Goal: Task Accomplishment & Management: Complete application form

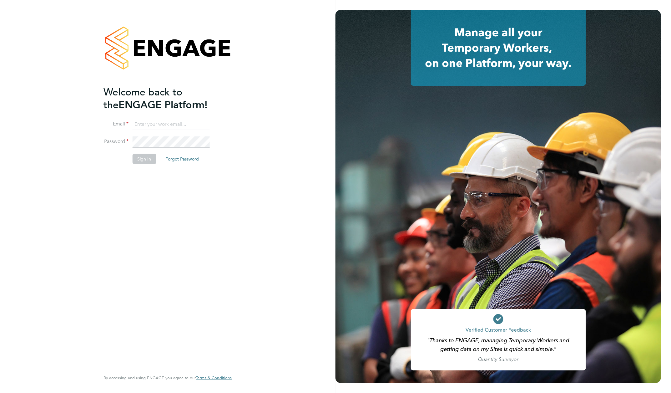
type input "rachel@e-personnel.co.uk"
click at [140, 157] on button "Sign In" at bounding box center [144, 159] width 24 height 10
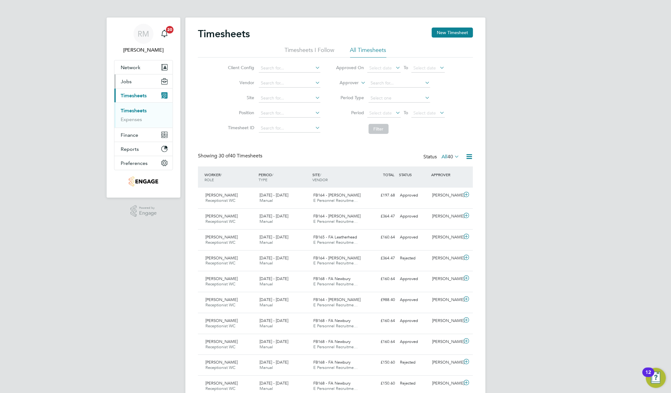
click at [129, 81] on span "Jobs" at bounding box center [126, 81] width 11 height 6
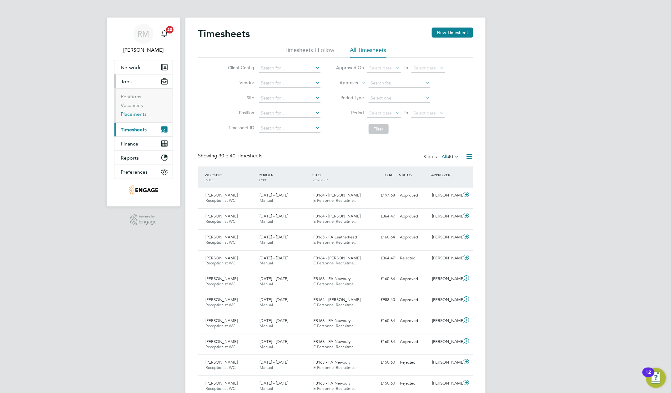
click at [129, 113] on link "Placements" at bounding box center [134, 114] width 26 height 6
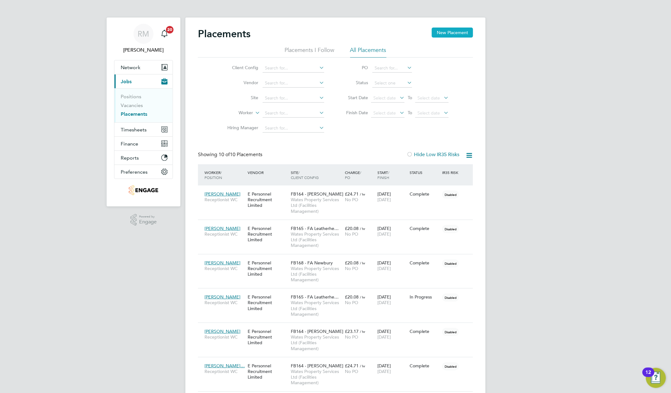
click at [449, 34] on button "New Placement" at bounding box center [452, 33] width 41 height 10
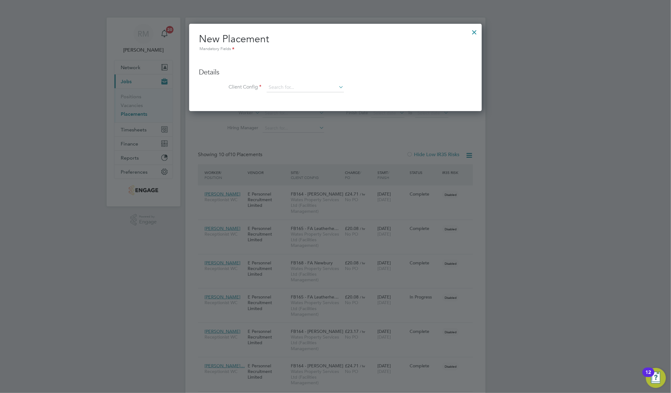
click at [477, 33] on div at bounding box center [474, 30] width 11 height 11
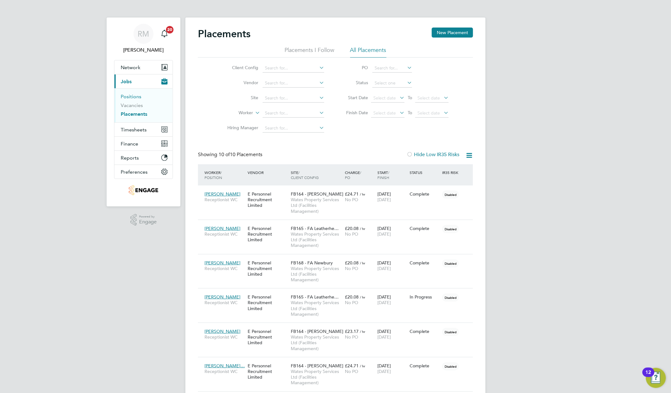
click at [127, 97] on link "Positions" at bounding box center [131, 96] width 21 height 6
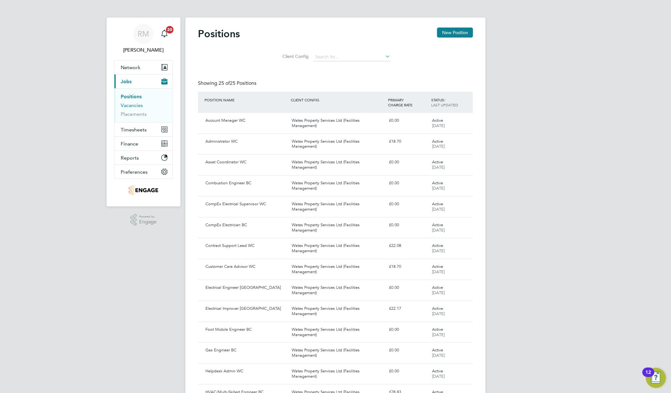
click at [127, 104] on link "Vacancies" at bounding box center [132, 105] width 22 height 6
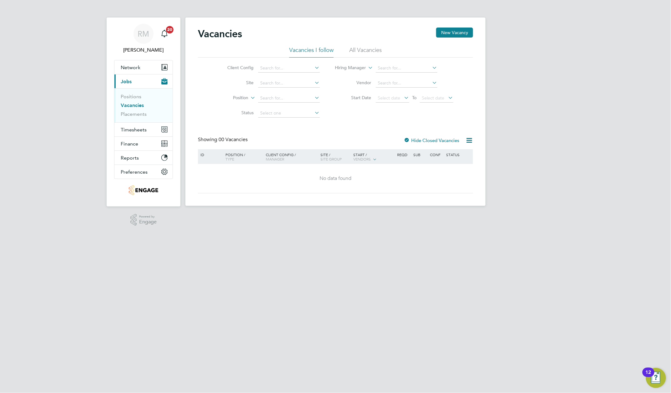
click at [125, 80] on span "Jobs" at bounding box center [126, 81] width 11 height 6
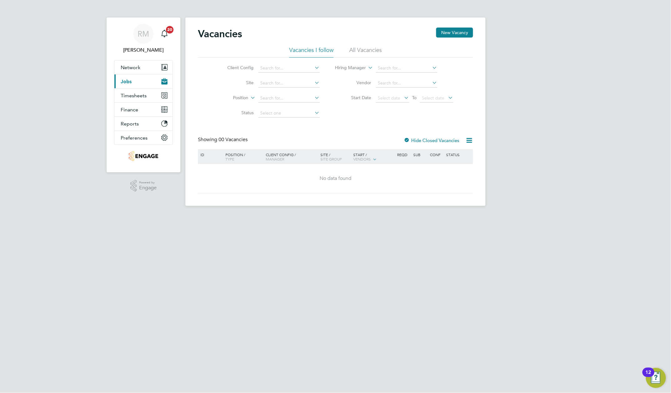
click at [128, 83] on span "Jobs" at bounding box center [126, 81] width 11 height 6
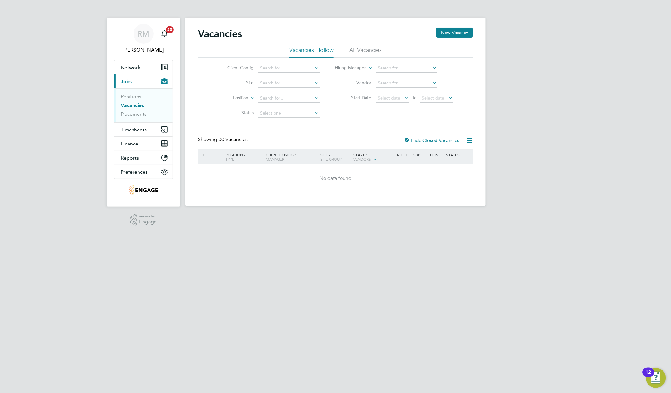
click at [131, 109] on li "Vacancies" at bounding box center [144, 106] width 47 height 9
click at [132, 105] on link "Vacancies" at bounding box center [132, 105] width 23 height 6
click at [132, 104] on link "Vacancies" at bounding box center [132, 105] width 23 height 6
click at [449, 33] on button "New Vacancy" at bounding box center [454, 33] width 37 height 10
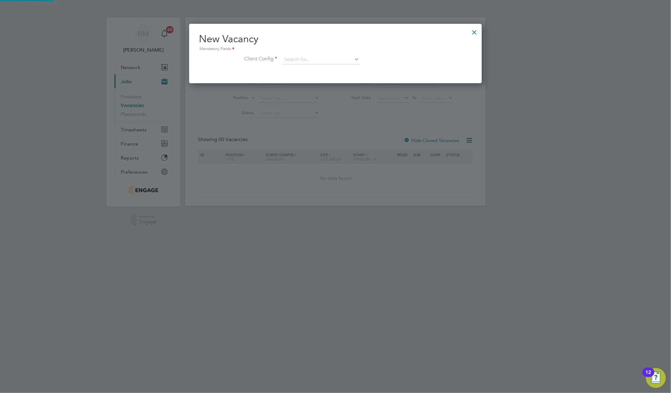
scroll to position [60, 293]
click at [353, 60] on icon at bounding box center [353, 59] width 0 height 9
click at [325, 59] on input at bounding box center [320, 59] width 77 height 9
type input "[PERSON_NAME]"
click at [475, 31] on div at bounding box center [474, 30] width 11 height 11
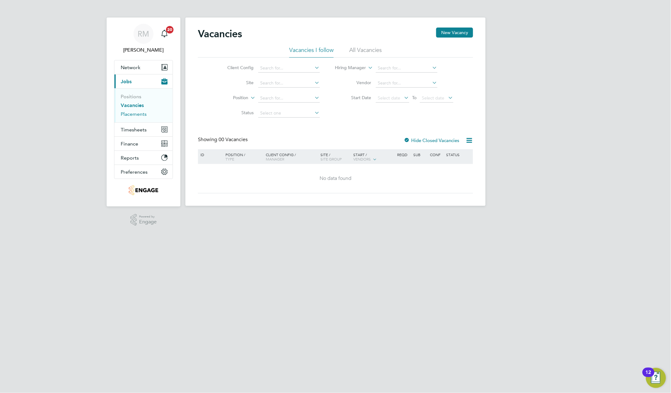
click at [132, 113] on link "Placements" at bounding box center [134, 114] width 26 height 6
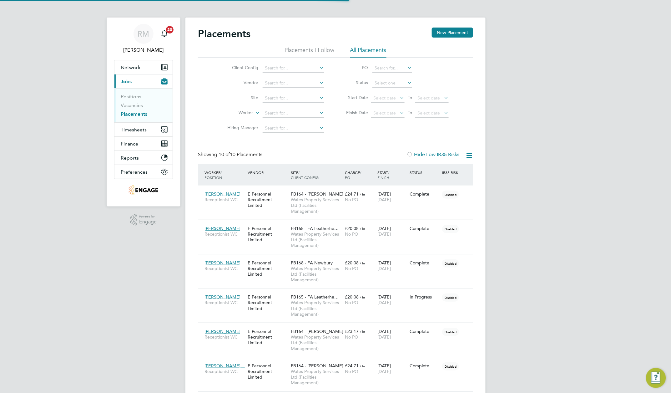
scroll to position [18, 44]
click at [135, 65] on span "Network" at bounding box center [131, 67] width 20 height 6
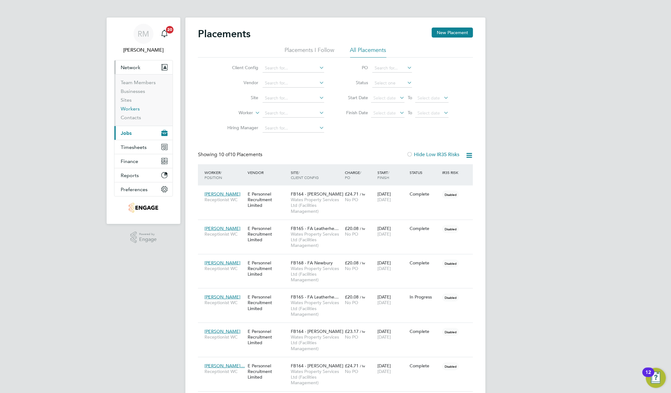
click at [129, 110] on link "Workers" at bounding box center [130, 109] width 19 height 6
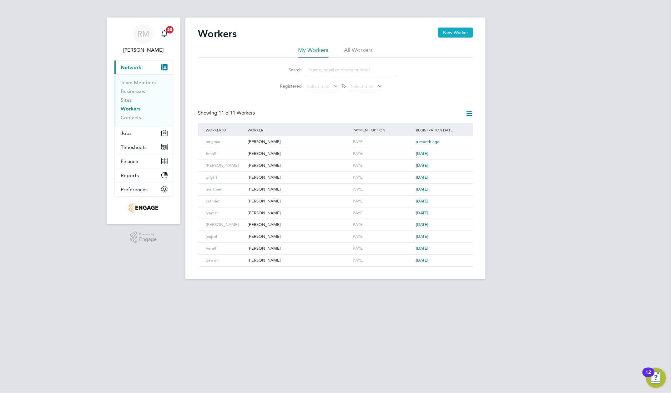
click at [449, 30] on button "New Worker" at bounding box center [455, 33] width 35 height 10
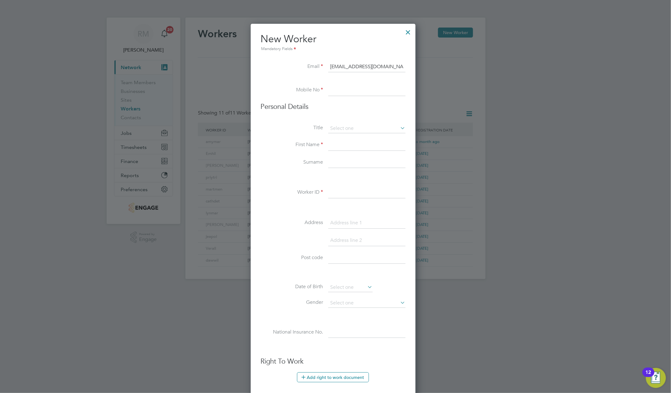
type input "[EMAIL_ADDRESS][DOMAIN_NAME]"
click at [333, 89] on input at bounding box center [366, 90] width 77 height 11
type input "01372361300"
type input "[PERSON_NAME]"
type input "Kaluzna"
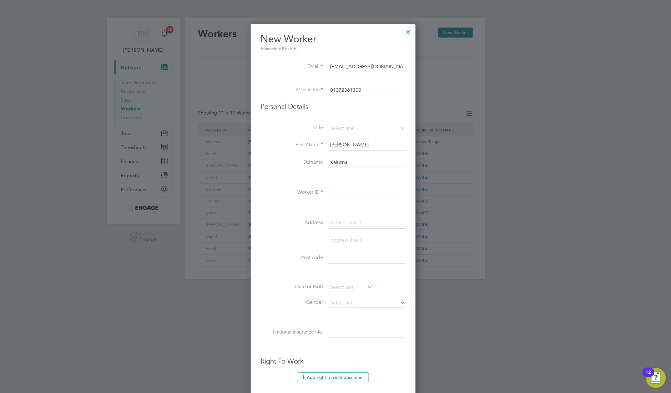
type input "KT22 8AJ"
click at [345, 131] on input at bounding box center [366, 128] width 77 height 9
click at [333, 164] on li "Ms" at bounding box center [367, 162] width 78 height 8
type input "Ms"
drag, startPoint x: 347, startPoint y: 146, endPoint x: 324, endPoint y: 141, distance: 22.9
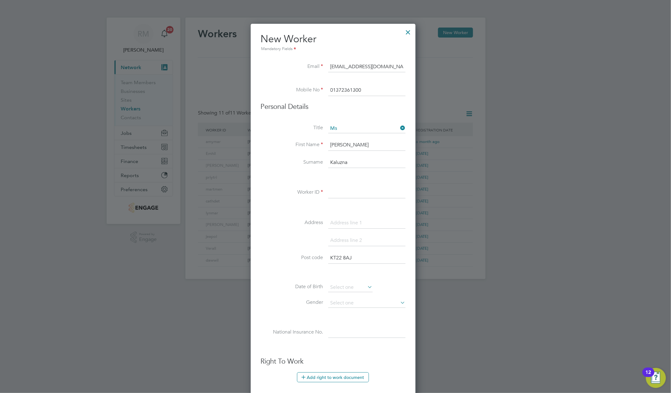
click at [324, 141] on li "First Name [PERSON_NAME]" at bounding box center [333, 148] width 145 height 18
type input "[PERSON_NAME]"
click at [304, 163] on label "Surname" at bounding box center [292, 162] width 63 height 7
drag, startPoint x: 361, startPoint y: 160, endPoint x: 328, endPoint y: 160, distance: 33.1
click at [328, 160] on input "Kaluzna" at bounding box center [366, 162] width 77 height 11
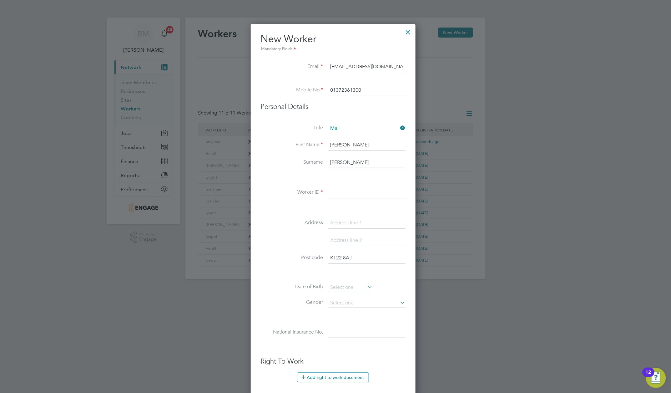
type input "[PERSON_NAME]"
click at [289, 178] on li at bounding box center [333, 177] width 145 height 7
click at [339, 196] on input at bounding box center [366, 192] width 77 height 11
type input "Suefen"
click at [334, 221] on input at bounding box center [366, 222] width 77 height 11
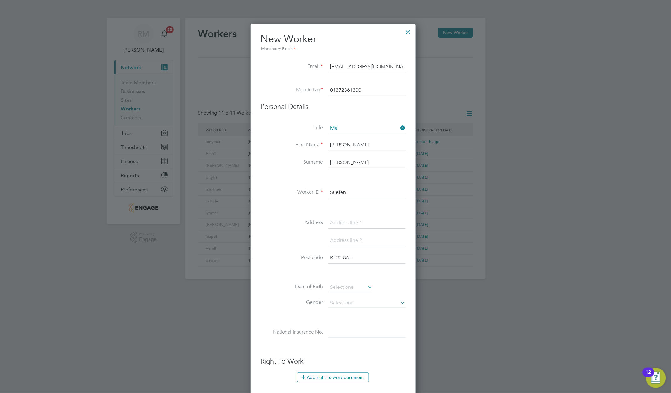
type input "[STREET_ADDRESS]"
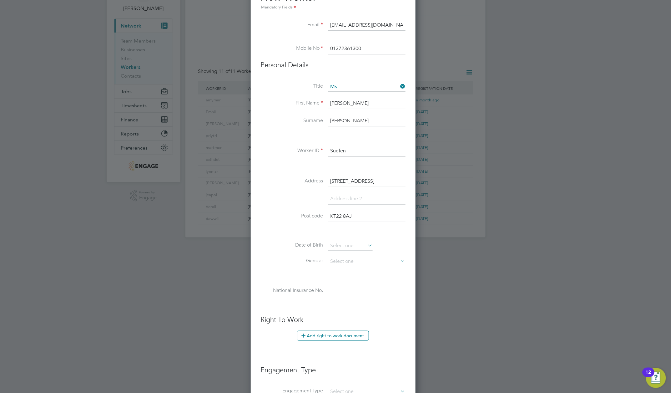
scroll to position [83, 0]
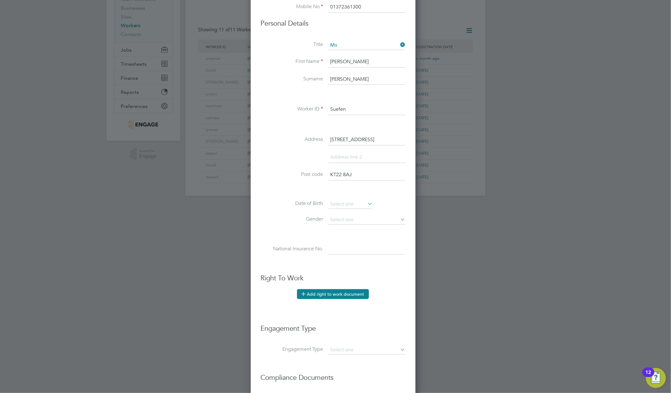
click at [322, 298] on button "Add right to work document" at bounding box center [333, 294] width 72 height 10
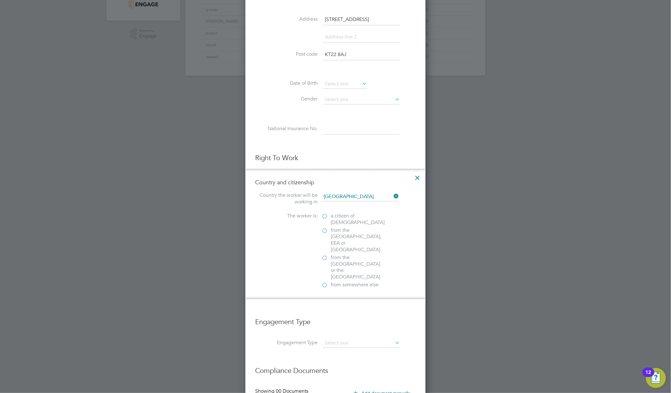
scroll to position [208, 0]
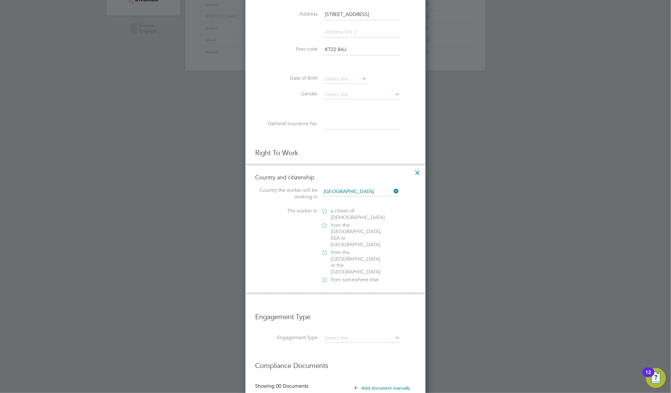
click at [324, 213] on label "a citizen of [DEMOGRAPHIC_DATA]" at bounding box center [353, 214] width 63 height 13
click at [0, 0] on input "a citizen of [DEMOGRAPHIC_DATA]" at bounding box center [0, 0] width 0 height 0
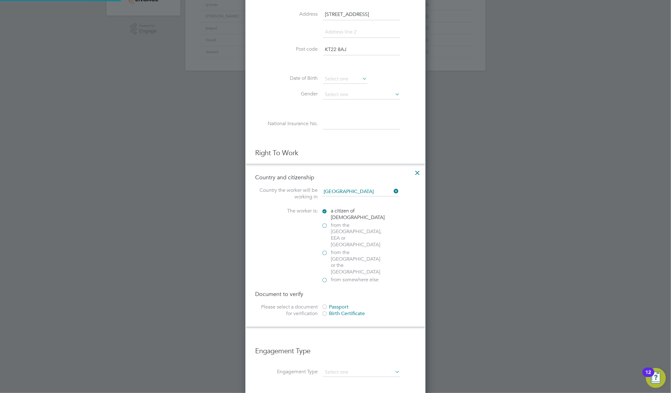
scroll to position [663, 180]
click at [324, 304] on div at bounding box center [325, 307] width 6 height 6
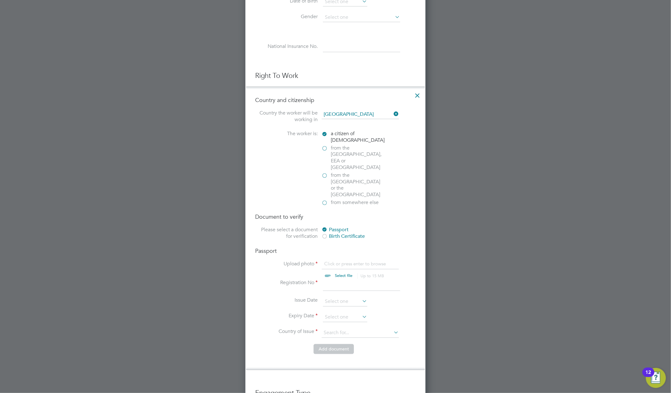
scroll to position [292, 0]
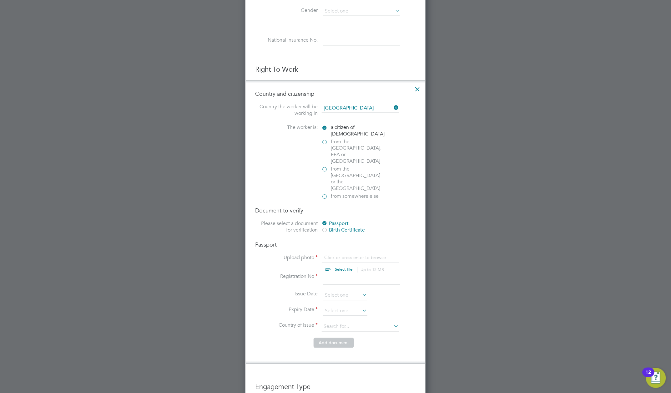
click at [341, 254] on input "file" at bounding box center [350, 263] width 98 height 19
type input "C:\fakepath\SUSAN_FENNER_2025 (002).docx - NA.docx"
click at [342, 254] on input "file" at bounding box center [350, 263] width 98 height 19
type input "C:\fakepath\SUSAN_FENNER_2025 (002).docx - NA.docx"
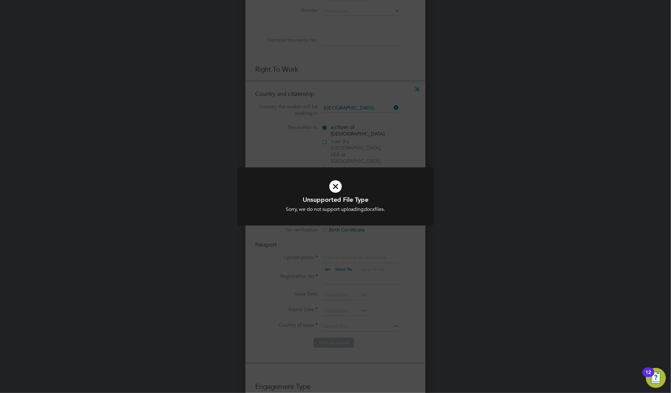
click at [334, 186] on icon at bounding box center [335, 186] width 163 height 24
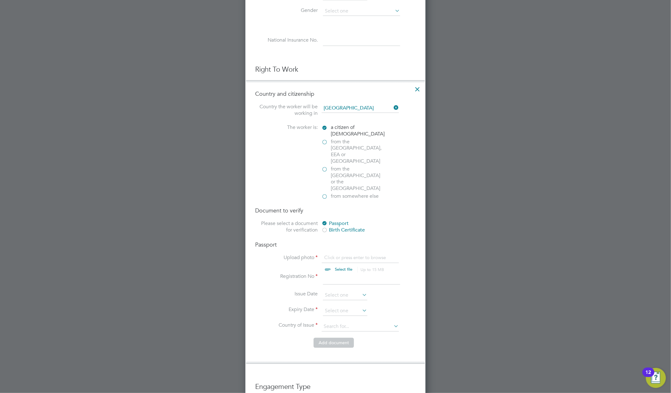
click at [338, 254] on input "file" at bounding box center [350, 263] width 98 height 19
type input "C:\fakepath\[PERSON_NAME].pdf"
click at [328, 273] on input at bounding box center [361, 278] width 77 height 11
type input "YB7177492612"
click at [347, 291] on input at bounding box center [345, 295] width 44 height 9
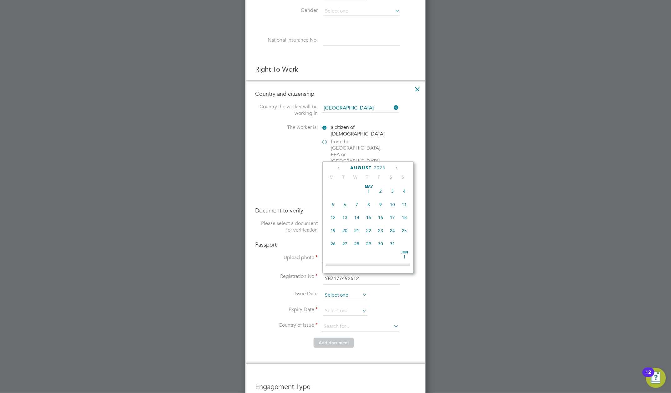
scroll to position [241, 0]
click at [396, 168] on icon at bounding box center [396, 168] width 6 height 7
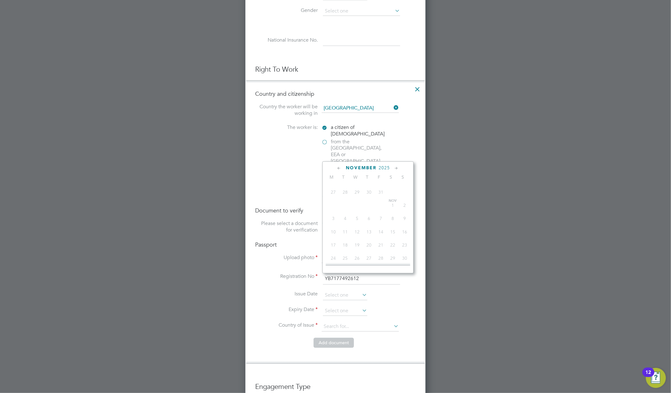
click at [396, 168] on icon at bounding box center [396, 168] width 6 height 7
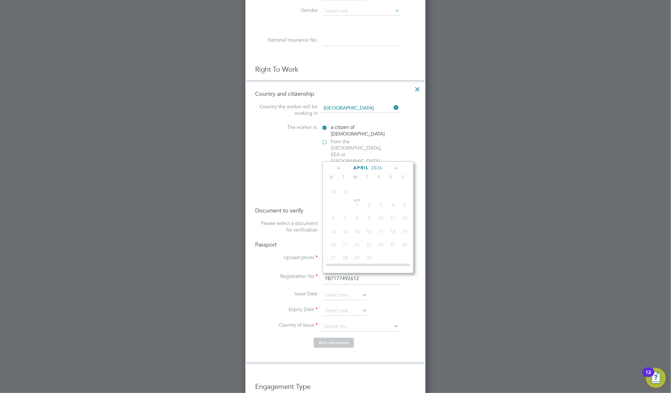
click at [396, 168] on icon at bounding box center [396, 168] width 6 height 7
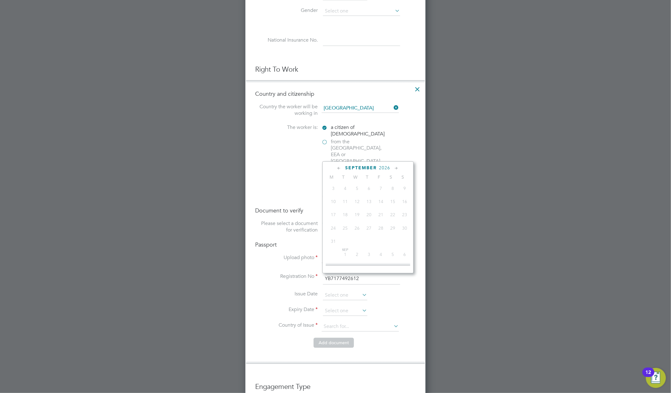
scroll to position [1098, 0]
click at [358, 258] on span "30" at bounding box center [357, 258] width 12 height 12
click at [356, 258] on span "30" at bounding box center [357, 258] width 12 height 12
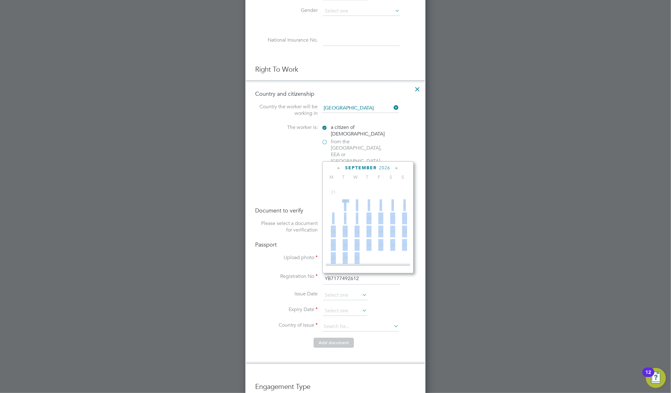
click at [356, 258] on span "30" at bounding box center [357, 258] width 12 height 12
click at [356, 257] on span "30" at bounding box center [357, 258] width 12 height 12
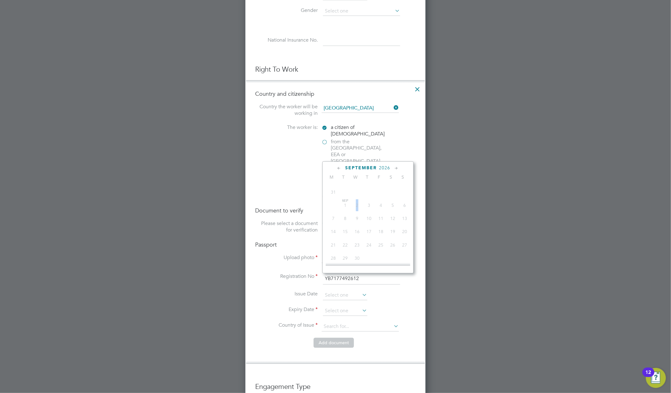
click at [357, 208] on span "2" at bounding box center [357, 205] width 12 height 12
drag, startPoint x: 357, startPoint y: 208, endPoint x: 370, endPoint y: 245, distance: 40.1
click at [370, 245] on span "24" at bounding box center [369, 245] width 12 height 12
click at [370, 168] on span "September" at bounding box center [361, 167] width 32 height 5
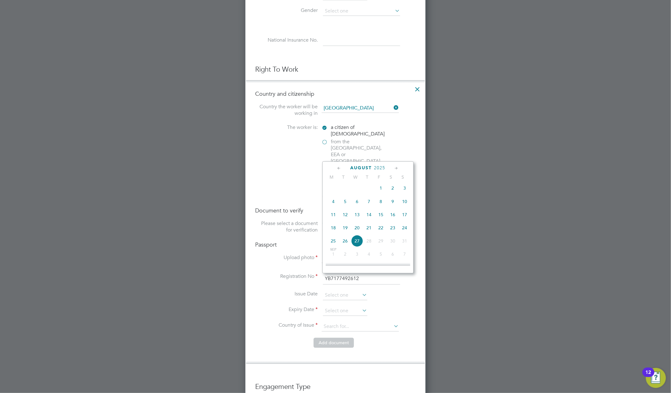
click at [377, 167] on span "2025" at bounding box center [379, 167] width 11 height 5
click at [355, 230] on span "2027" at bounding box center [357, 225] width 12 height 12
click at [354, 230] on span "2027" at bounding box center [357, 225] width 12 height 12
click at [403, 215] on span "2024" at bounding box center [404, 212] width 12 height 12
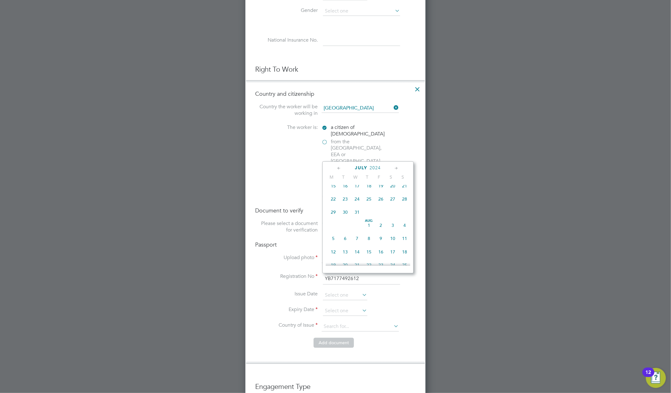
click at [368, 228] on span "[DATE]" at bounding box center [369, 225] width 12 height 12
type input "[DATE]"
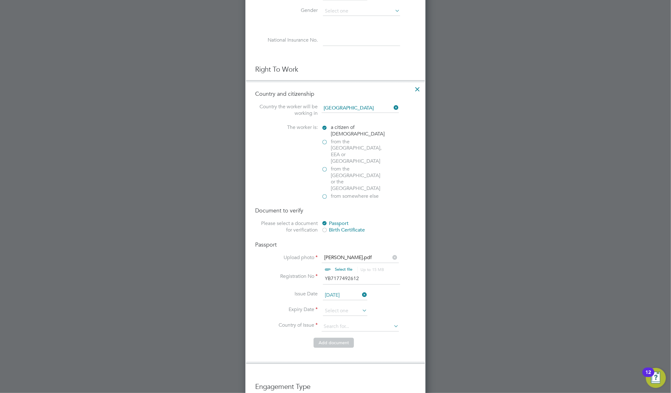
click at [361, 306] on icon at bounding box center [361, 310] width 0 height 9
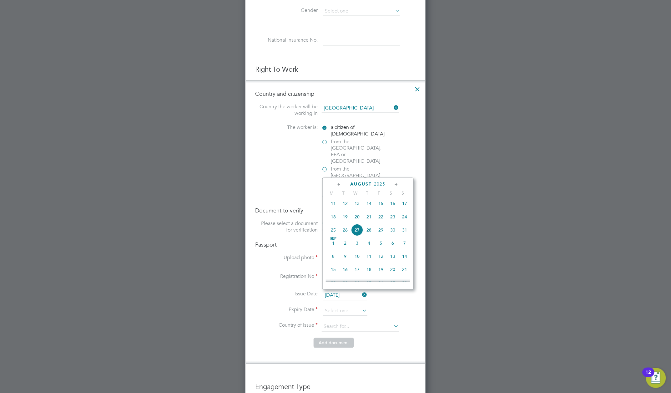
click at [379, 186] on span "2025" at bounding box center [379, 183] width 11 height 5
click at [361, 243] on span "2027" at bounding box center [357, 241] width 12 height 12
click at [378, 184] on span "2027" at bounding box center [374, 183] width 11 height 5
click at [296, 291] on label "Issue Date" at bounding box center [286, 294] width 63 height 7
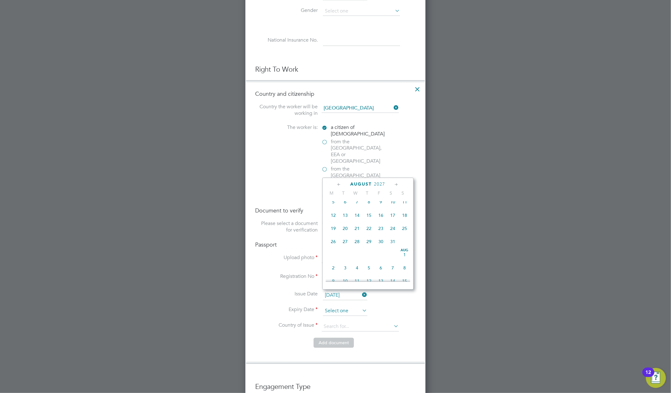
click at [353, 306] on input at bounding box center [345, 310] width 44 height 9
click at [382, 183] on span "2027" at bounding box center [379, 183] width 11 height 5
click at [335, 257] on span "2034" at bounding box center [333, 254] width 12 height 12
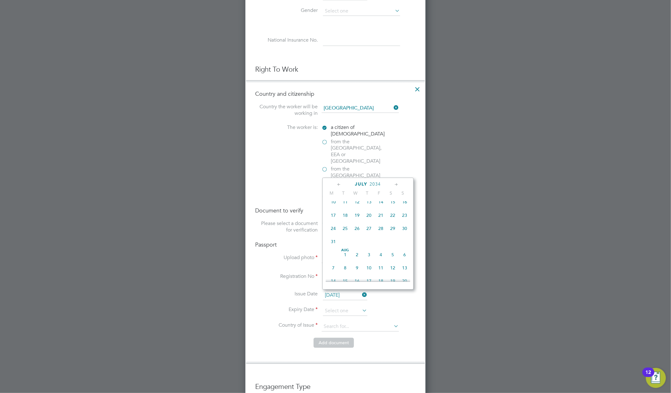
click at [344, 255] on span "[DATE]" at bounding box center [345, 254] width 12 height 12
type input "[DATE]"
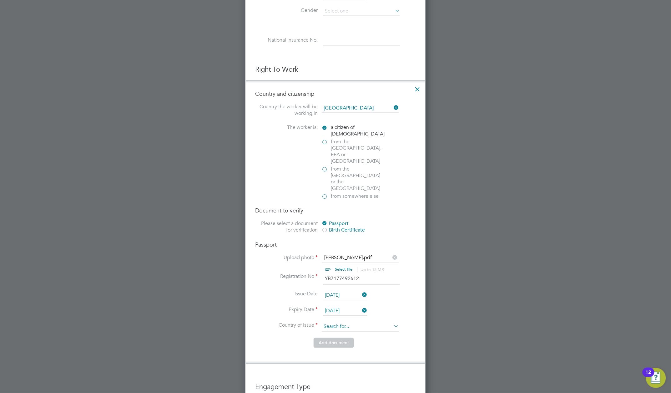
click at [333, 322] on input at bounding box center [360, 326] width 77 height 9
click at [348, 388] on li "Un ited Kingdom" at bounding box center [375, 388] width 109 height 8
type input "[GEOGRAPHIC_DATA]"
click at [330, 338] on button "Add document" at bounding box center [333, 343] width 40 height 10
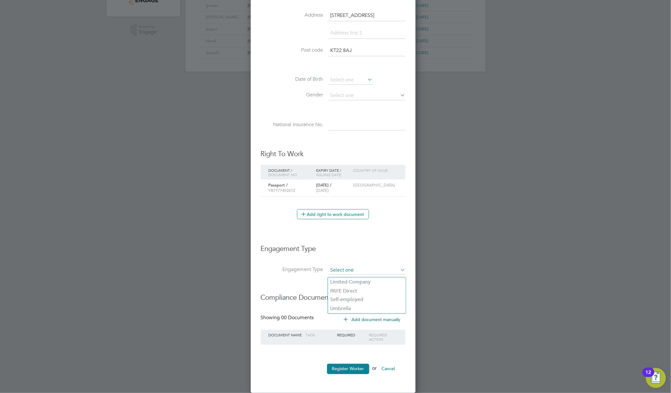
click at [342, 270] on input at bounding box center [366, 270] width 77 height 9
click at [343, 287] on li "PAYE Direct" at bounding box center [367, 290] width 78 height 9
type input "PAYE Direct"
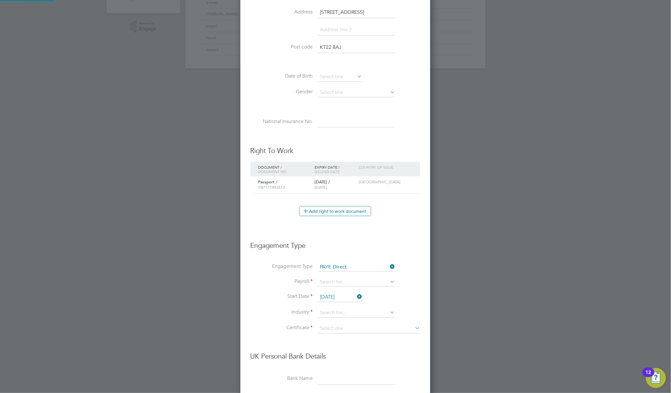
scroll to position [765, 190]
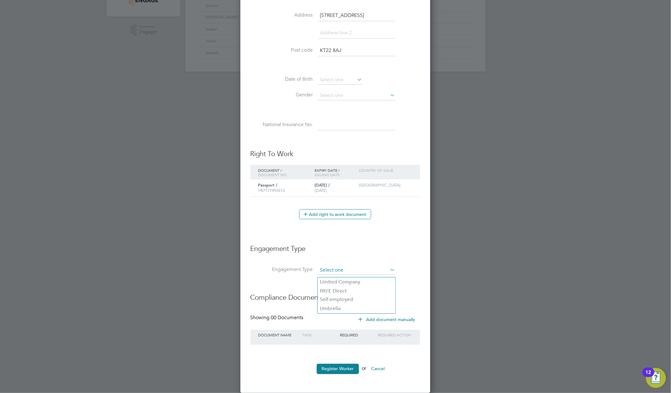
click at [349, 269] on input at bounding box center [356, 270] width 77 height 9
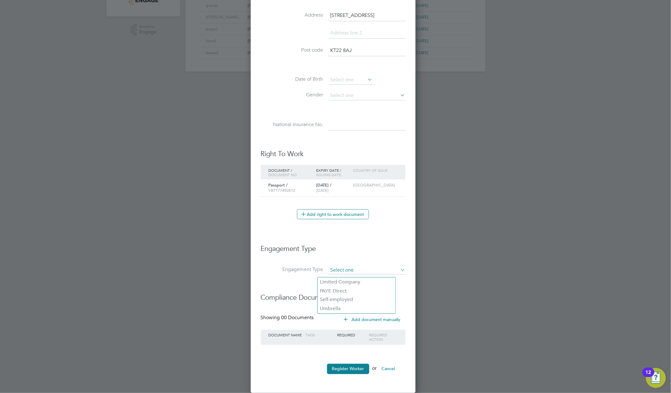
scroll to position [3, 3]
click at [349, 269] on input at bounding box center [366, 270] width 77 height 9
click at [342, 287] on li "PAYE Direct" at bounding box center [357, 290] width 78 height 9
type input "PAYE Direct"
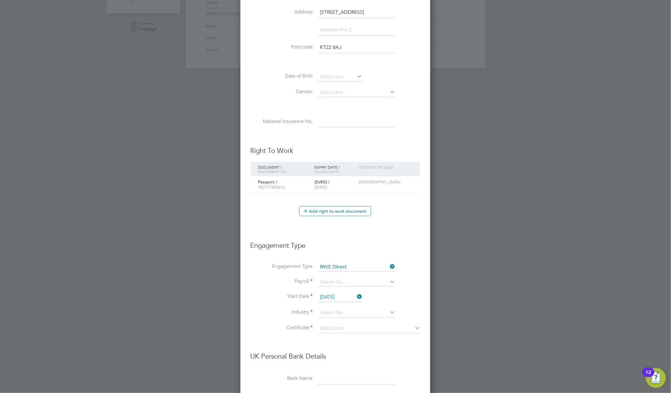
scroll to position [765, 190]
click at [342, 286] on input at bounding box center [356, 282] width 77 height 9
click at [329, 294] on li "PAYE" at bounding box center [357, 293] width 78 height 9
type input "PAYE"
click at [327, 317] on input at bounding box center [356, 312] width 77 height 9
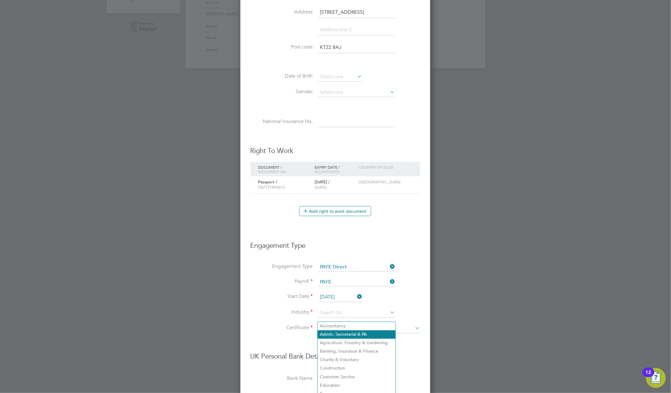
click at [329, 336] on li "Admin, Secretarial & PA" at bounding box center [357, 334] width 78 height 8
type input "Admin, Secretarial & PA"
click at [329, 333] on input at bounding box center [369, 328] width 102 height 9
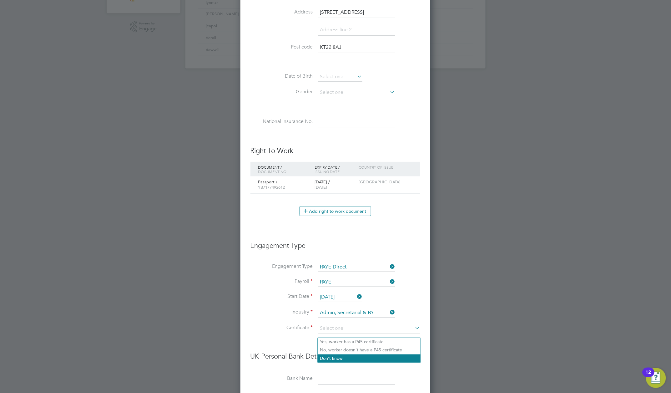
click at [329, 357] on li "Don't know" at bounding box center [369, 358] width 103 height 8
type input "Don't know"
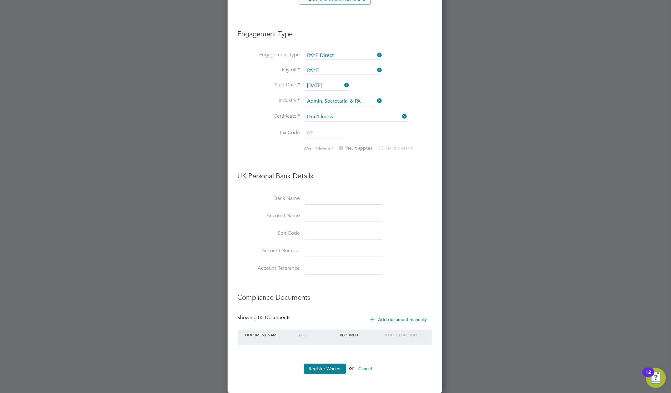
scroll to position [427, 0]
click at [319, 368] on button "Register Worker" at bounding box center [325, 368] width 42 height 10
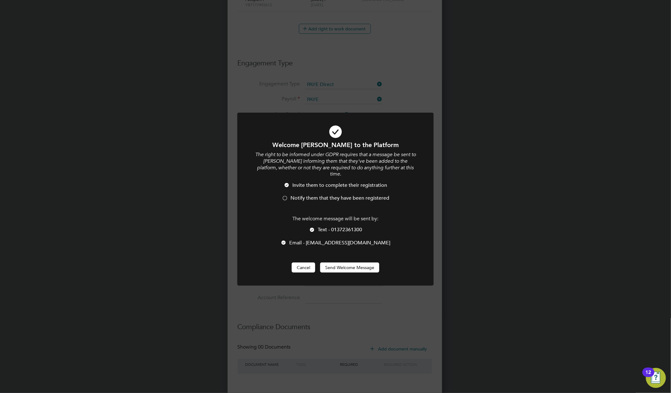
click at [301, 263] on button "Cancel" at bounding box center [303, 267] width 23 height 10
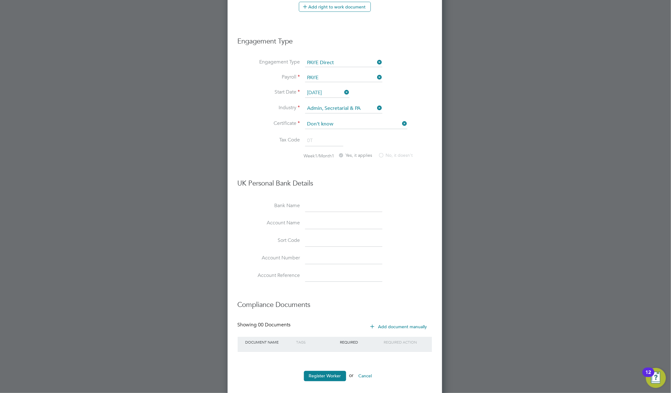
scroll to position [427, 0]
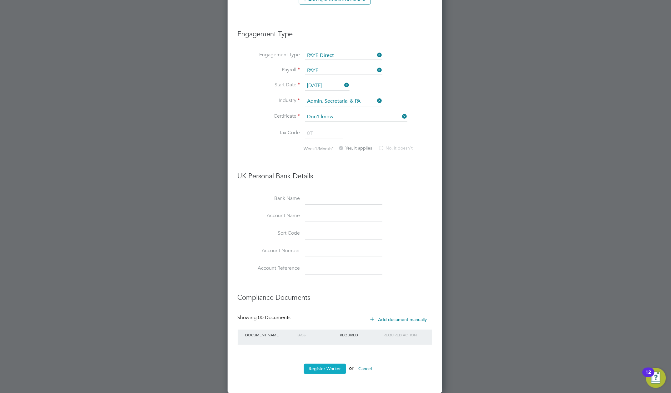
click at [324, 371] on button "Register Worker" at bounding box center [325, 368] width 42 height 10
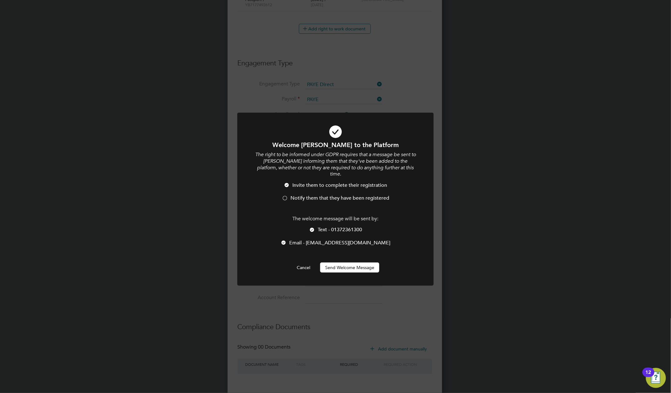
click at [284, 182] on div at bounding box center [287, 185] width 6 height 6
click at [354, 263] on button "Send Welcome Message" at bounding box center [349, 267] width 59 height 10
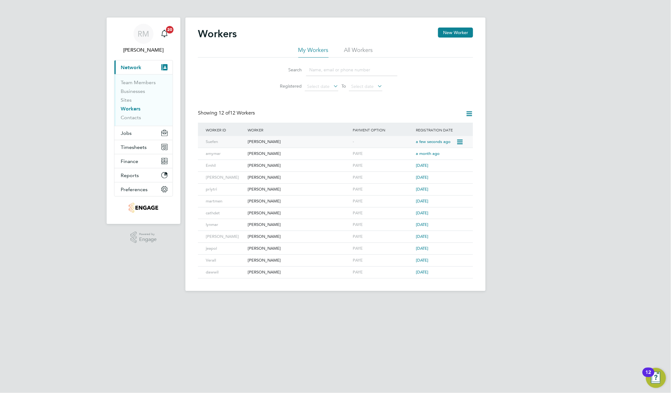
click at [263, 142] on div "[PERSON_NAME]" at bounding box center [298, 142] width 105 height 12
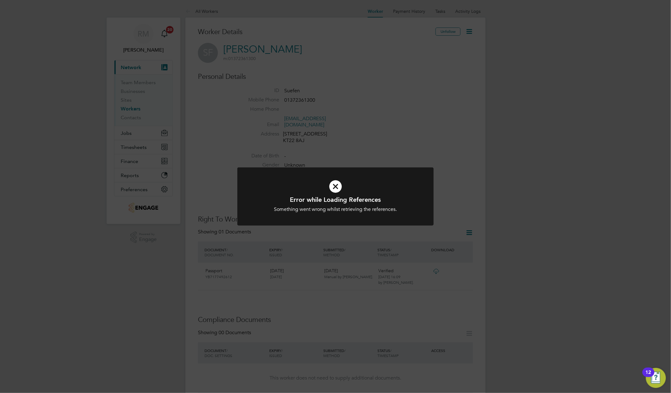
click at [337, 186] on icon at bounding box center [335, 186] width 163 height 24
